Goal: Task Accomplishment & Management: Complete application form

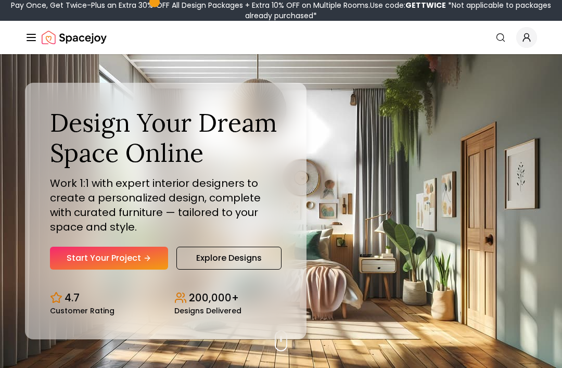
click at [67, 269] on link "Start Your Project" at bounding box center [109, 258] width 118 height 23
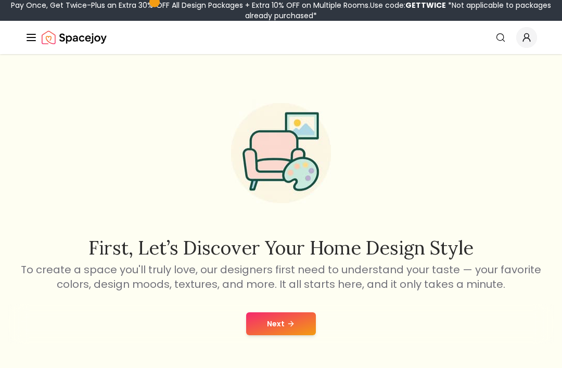
click at [314, 318] on button "Next" at bounding box center [281, 323] width 70 height 23
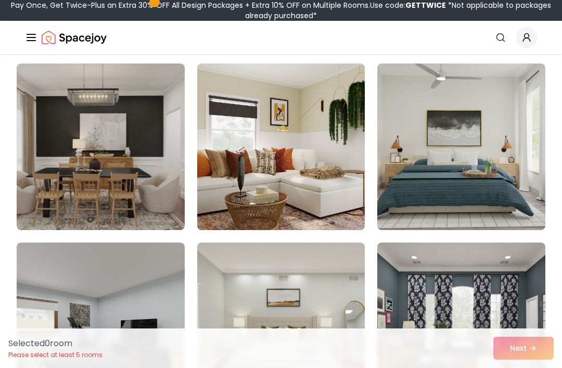
scroll to position [628, 0]
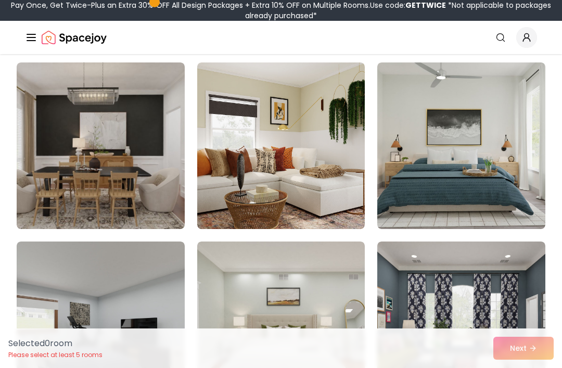
click at [508, 201] on img at bounding box center [461, 145] width 168 height 166
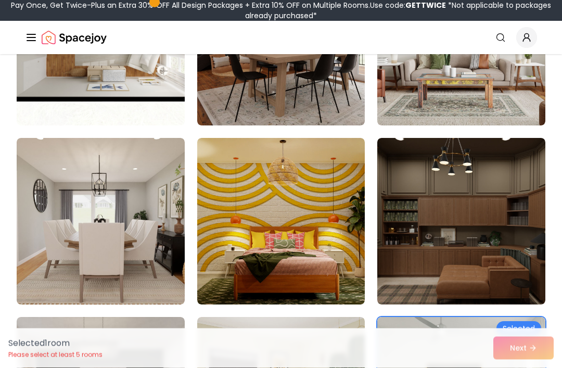
scroll to position [374, 0]
click at [534, 347] on div "Selected 1 room Please select at least 5 rooms Next" at bounding box center [281, 348] width 562 height 40
click at [507, 350] on div "Selected 1 room Please select at least 5 rooms Next" at bounding box center [281, 348] width 562 height 40
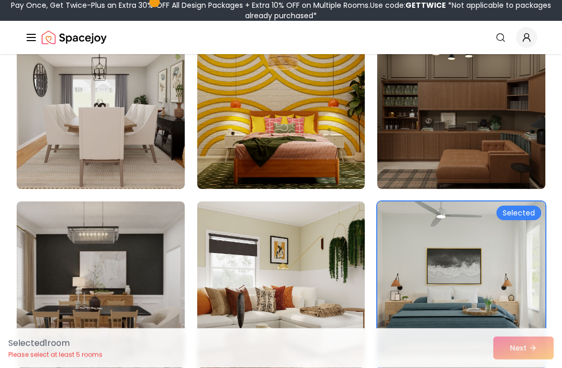
scroll to position [490, 0]
click at [539, 367] on div "Selected 1 room Please select at least 5 rooms Next" at bounding box center [281, 348] width 562 height 40
click at [512, 367] on div "Selected 1 room Please select at least 5 rooms Next" at bounding box center [281, 348] width 562 height 40
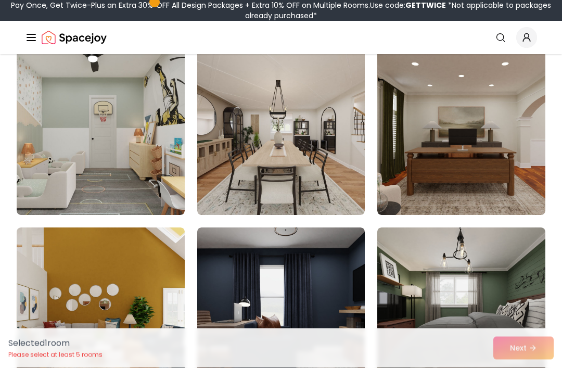
scroll to position [1356, 0]
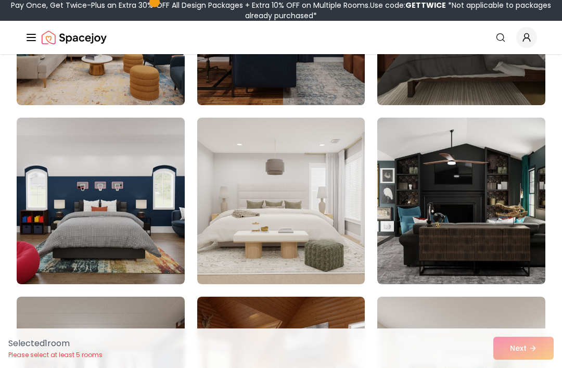
click at [337, 260] on img at bounding box center [281, 201] width 168 height 166
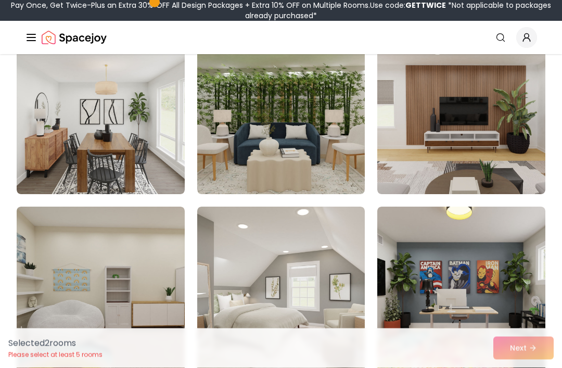
scroll to position [2095, 0]
click at [332, 152] on img at bounding box center [281, 111] width 168 height 166
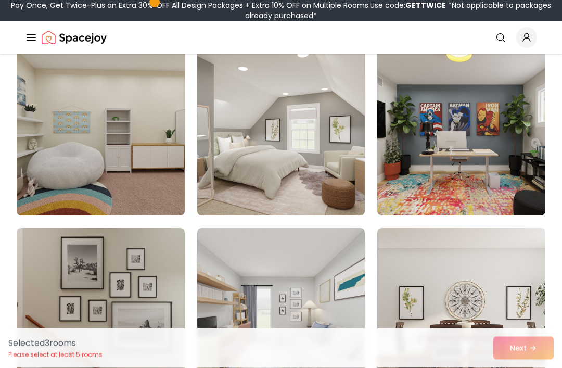
scroll to position [2254, 0]
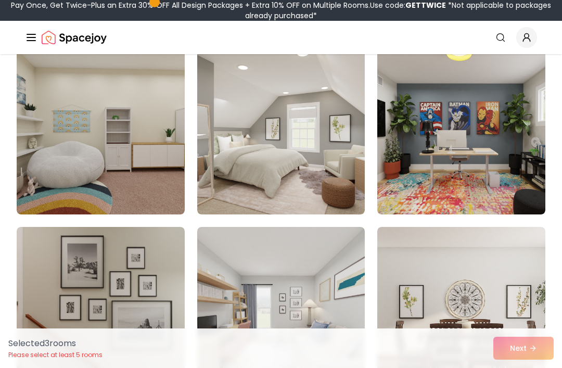
click at [351, 178] on img at bounding box center [281, 131] width 168 height 166
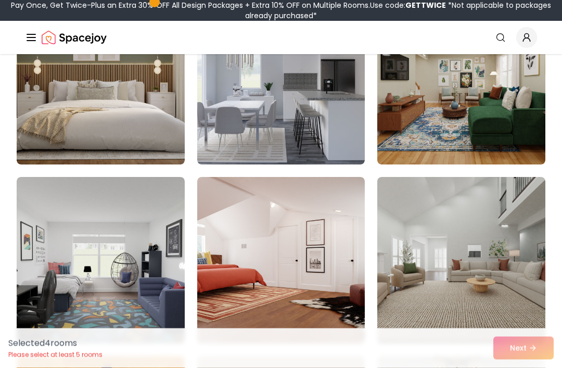
scroll to position [2661, 0]
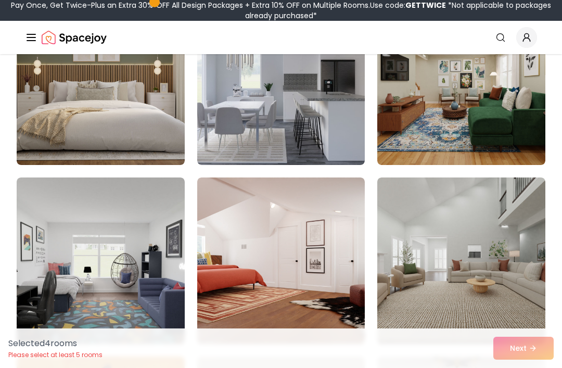
click at [64, 115] on img at bounding box center [101, 81] width 168 height 166
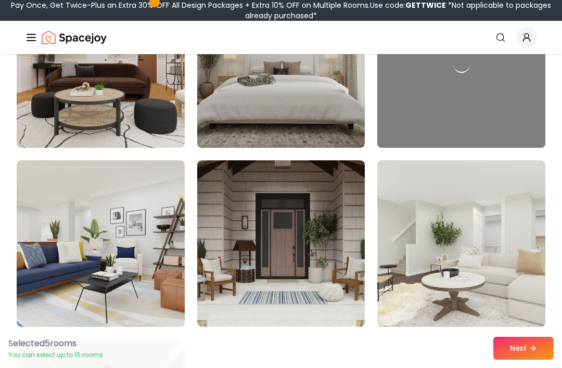
scroll to position [3936, 0]
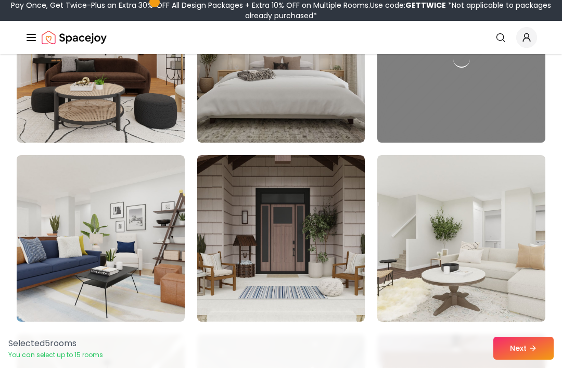
click at [516, 359] on button "Next" at bounding box center [523, 348] width 60 height 23
